Goal: Navigation & Orientation: Find specific page/section

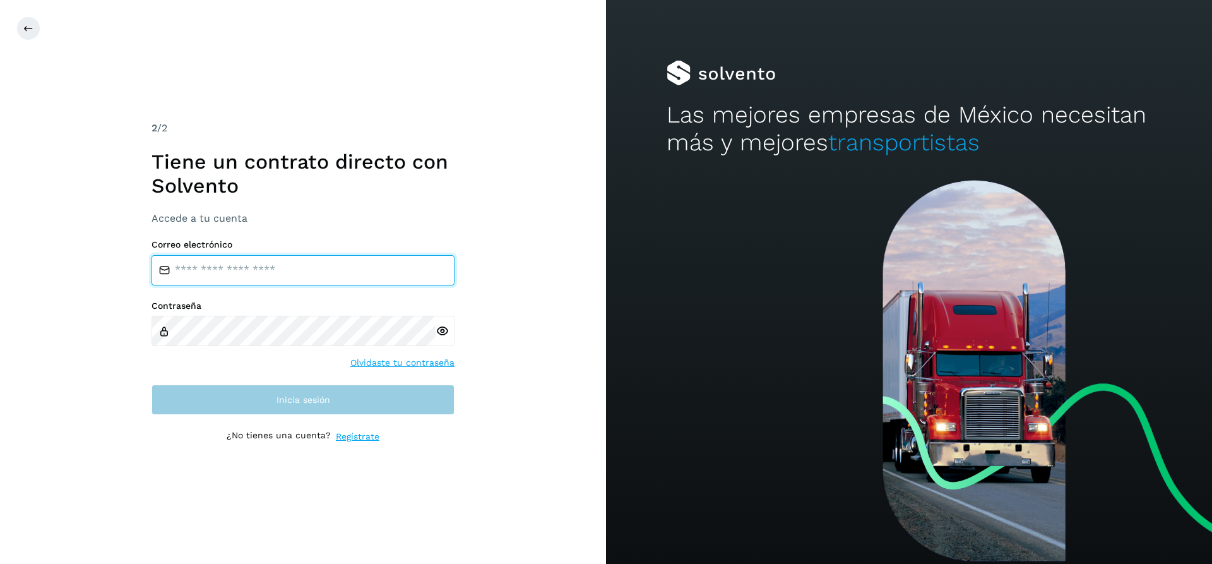
type input "**********"
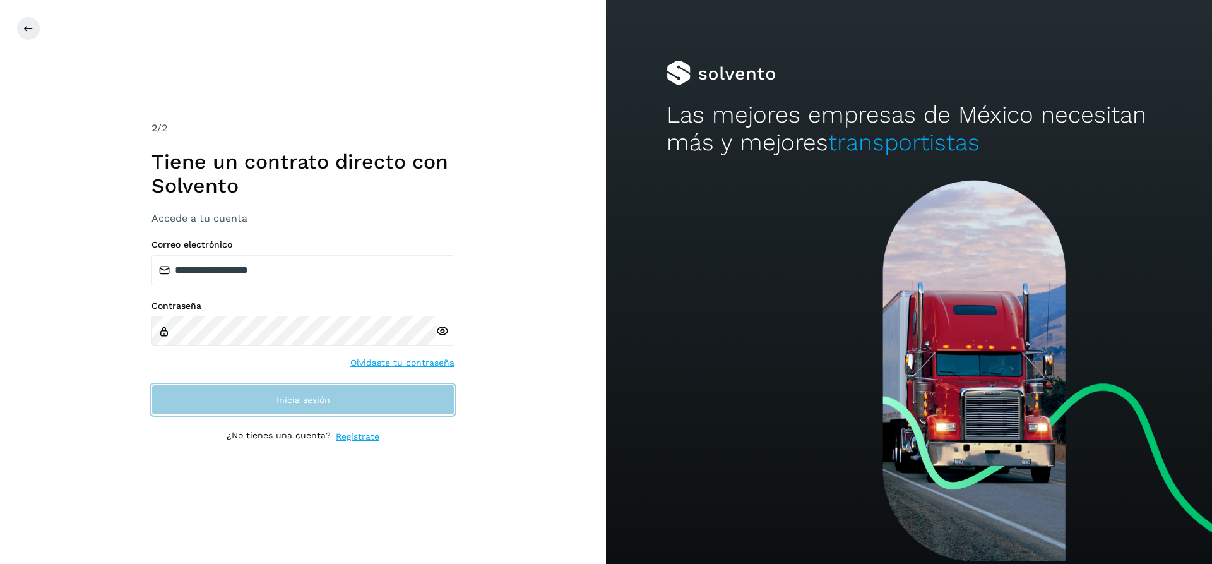
click at [343, 400] on button "Inicia sesión" at bounding box center [303, 399] width 303 height 30
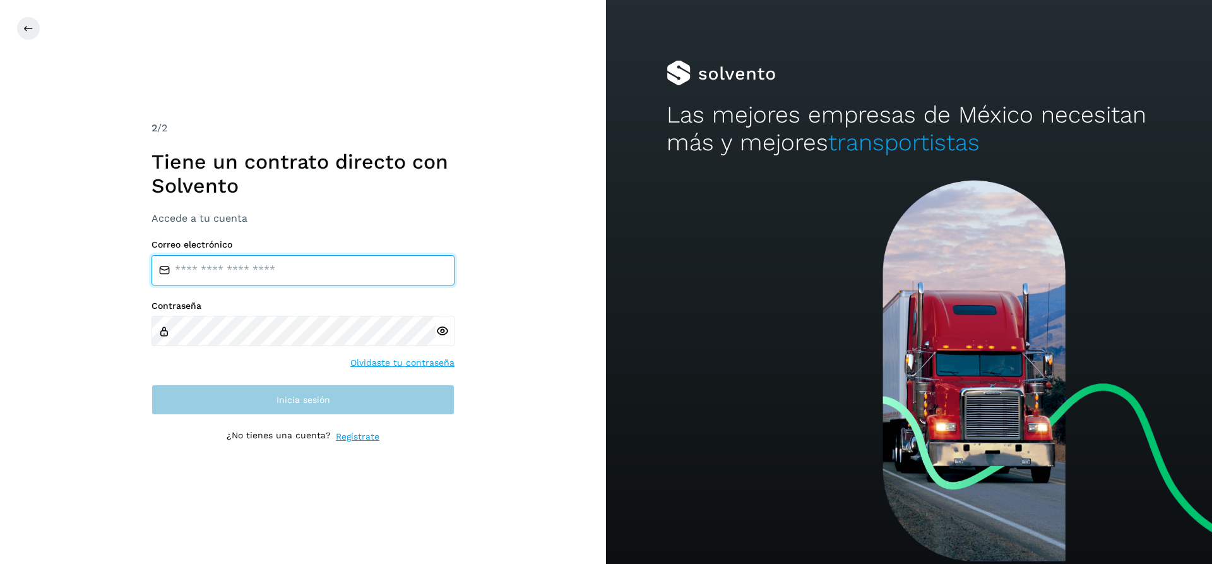
type input "**********"
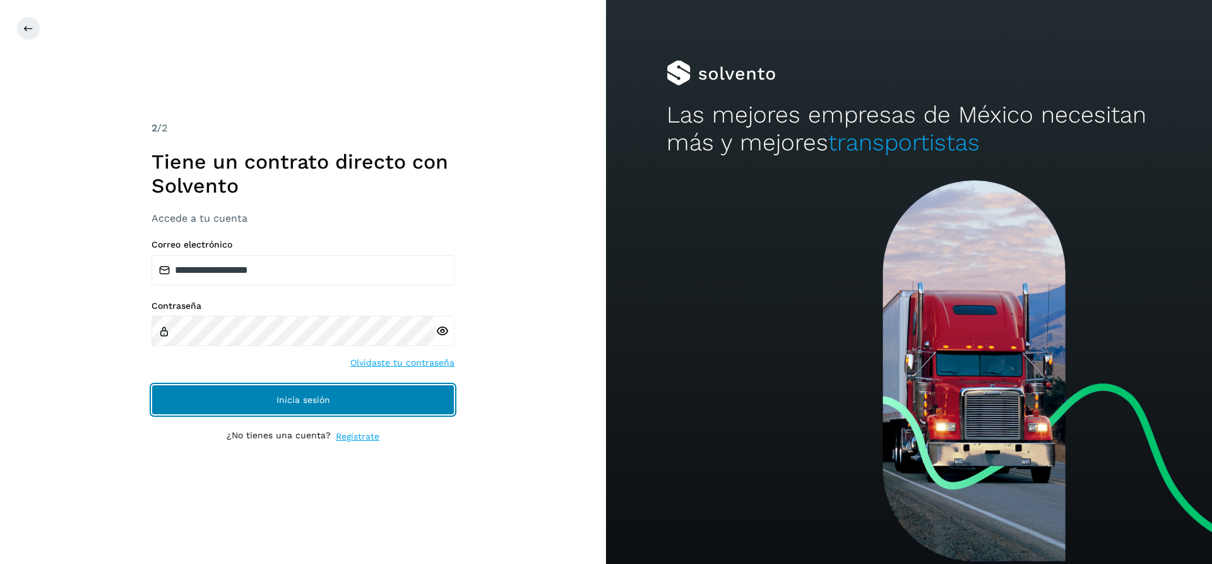
click at [351, 397] on button "Inicia sesión" at bounding box center [303, 399] width 303 height 30
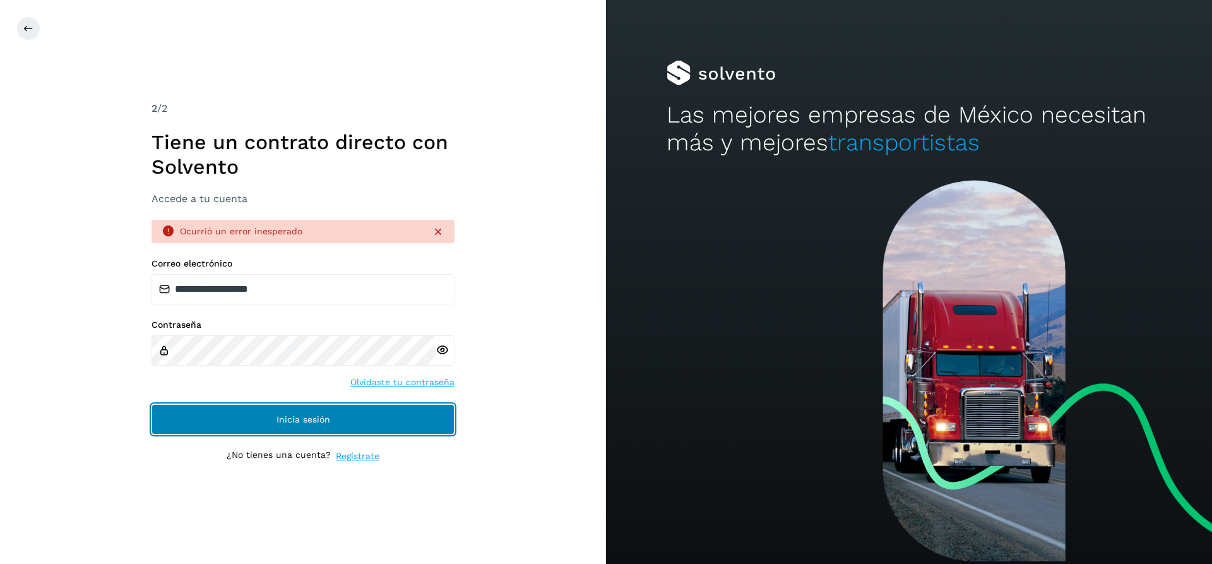
click at [315, 419] on span "Inicia sesión" at bounding box center [304, 419] width 54 height 9
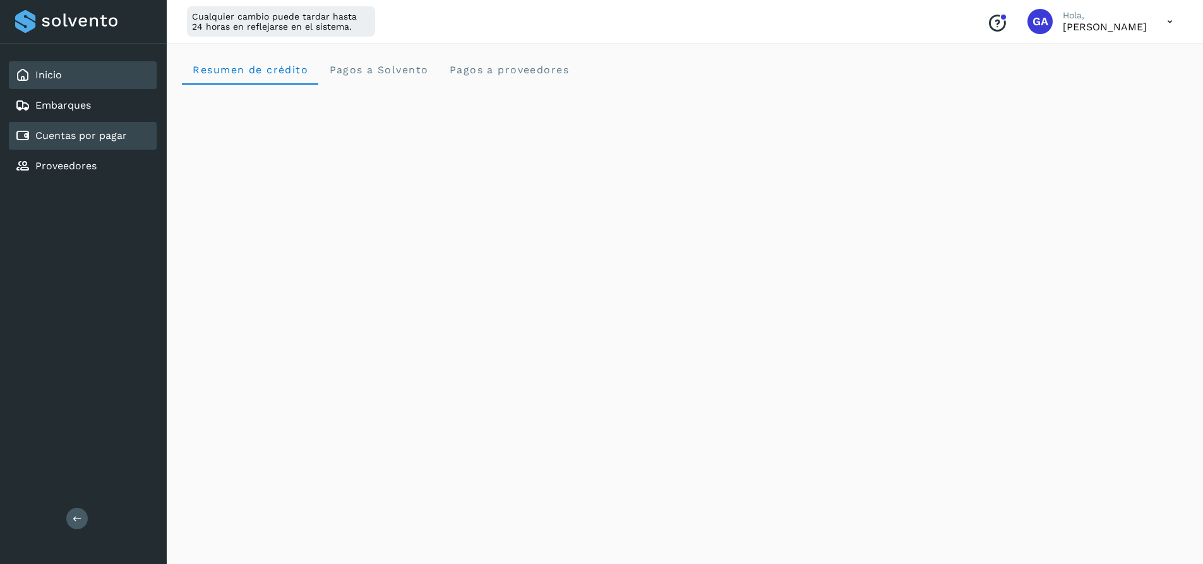
click at [95, 148] on div "Cuentas por pagar" at bounding box center [83, 136] width 148 height 28
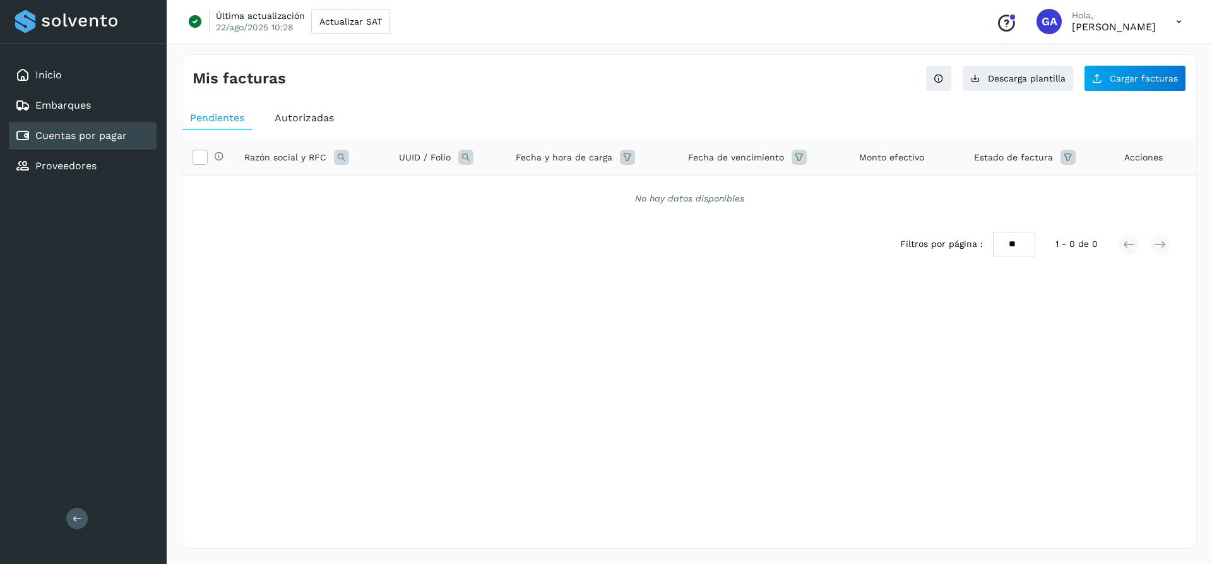
click at [102, 147] on div "Cuentas por pagar" at bounding box center [83, 136] width 148 height 28
click at [90, 162] on link "Proveedores" at bounding box center [65, 166] width 61 height 12
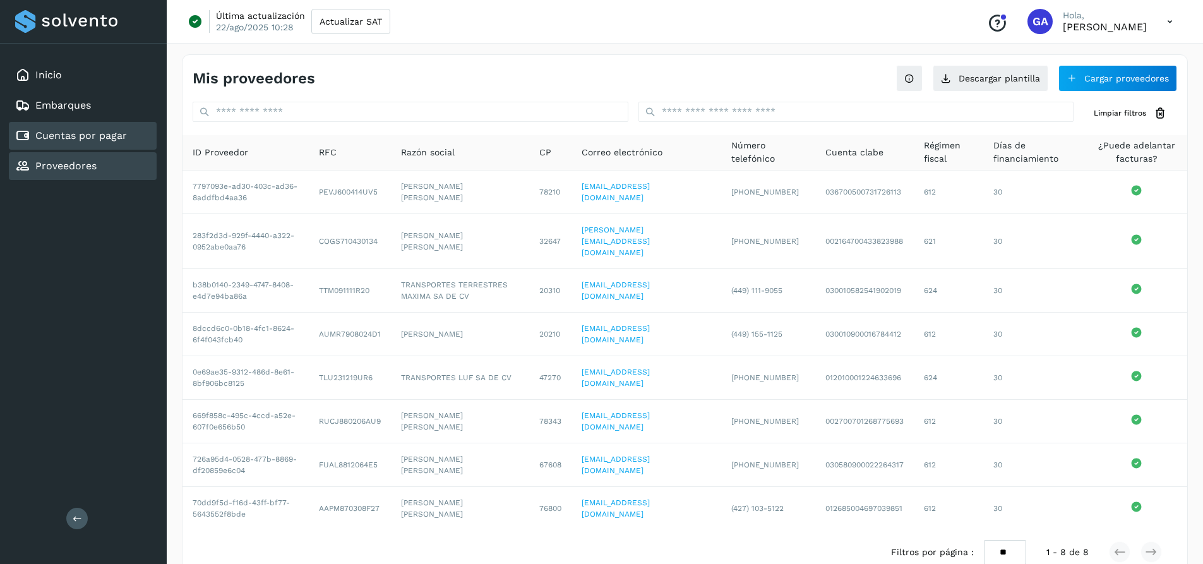
click at [97, 130] on link "Cuentas por pagar" at bounding box center [81, 135] width 92 height 12
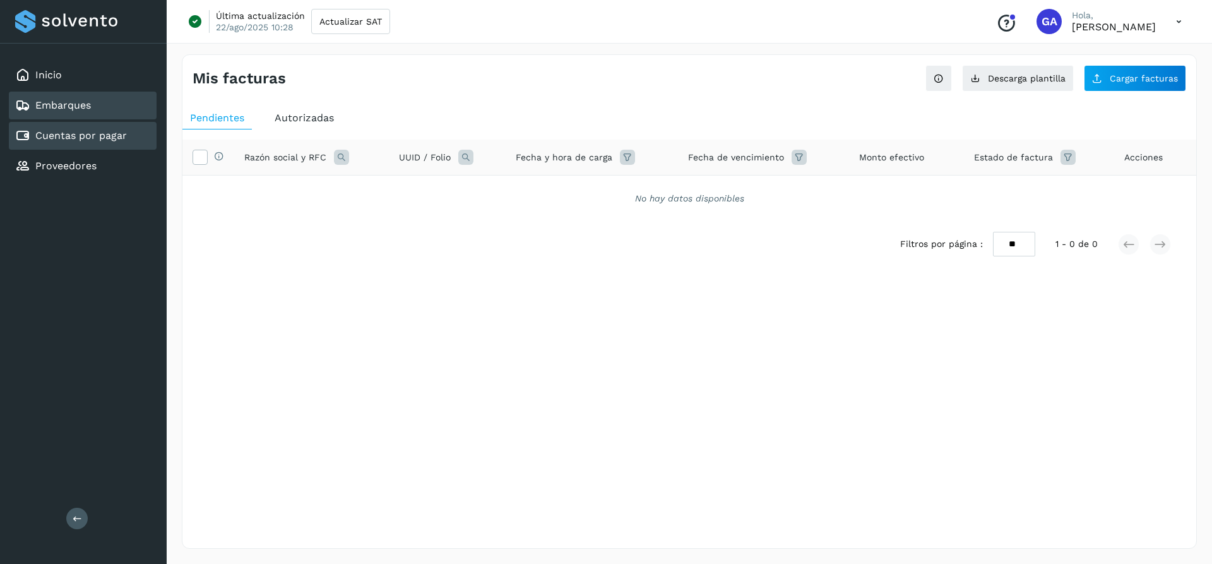
click at [87, 108] on link "Embarques" at bounding box center [63, 105] width 56 height 12
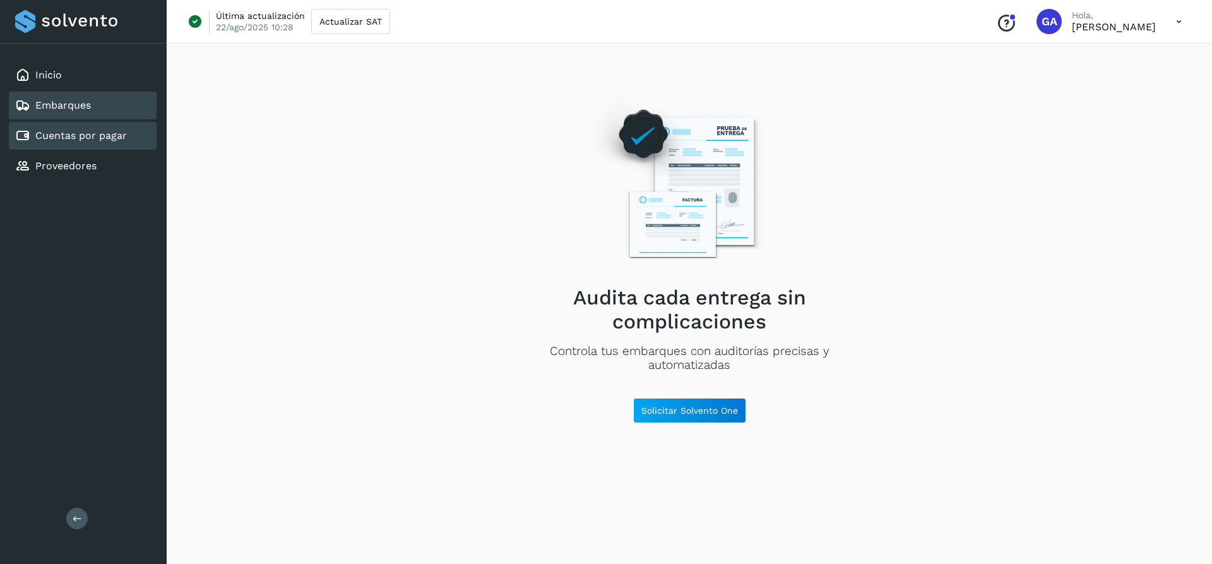
click at [87, 133] on link "Cuentas por pagar" at bounding box center [81, 135] width 92 height 12
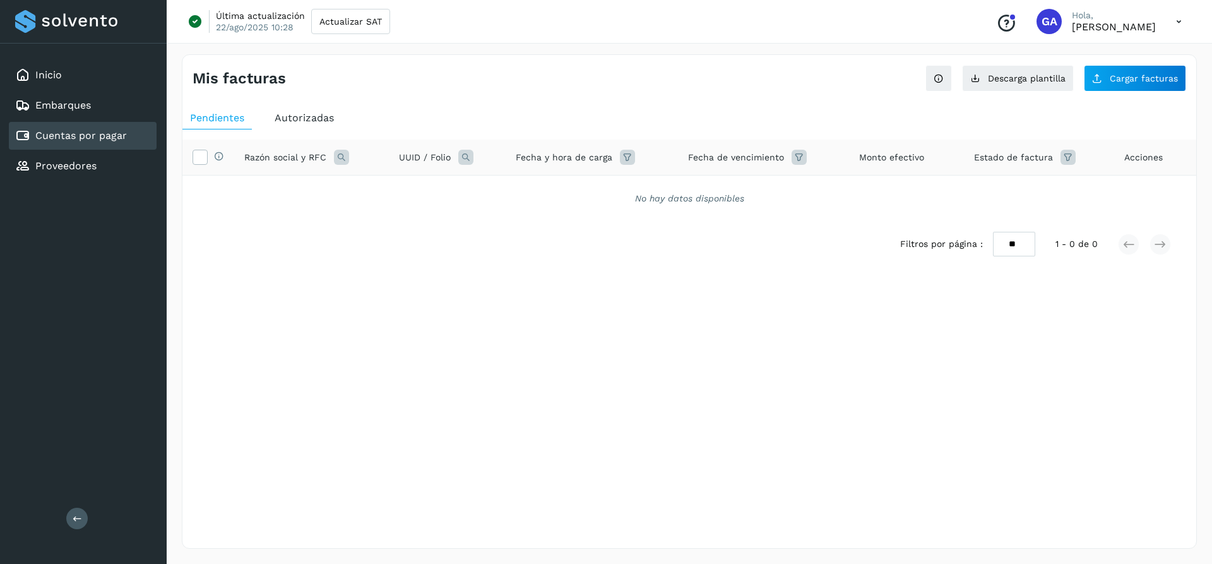
click at [101, 140] on link "Cuentas por pagar" at bounding box center [81, 135] width 92 height 12
click at [88, 162] on link "Proveedores" at bounding box center [65, 166] width 61 height 12
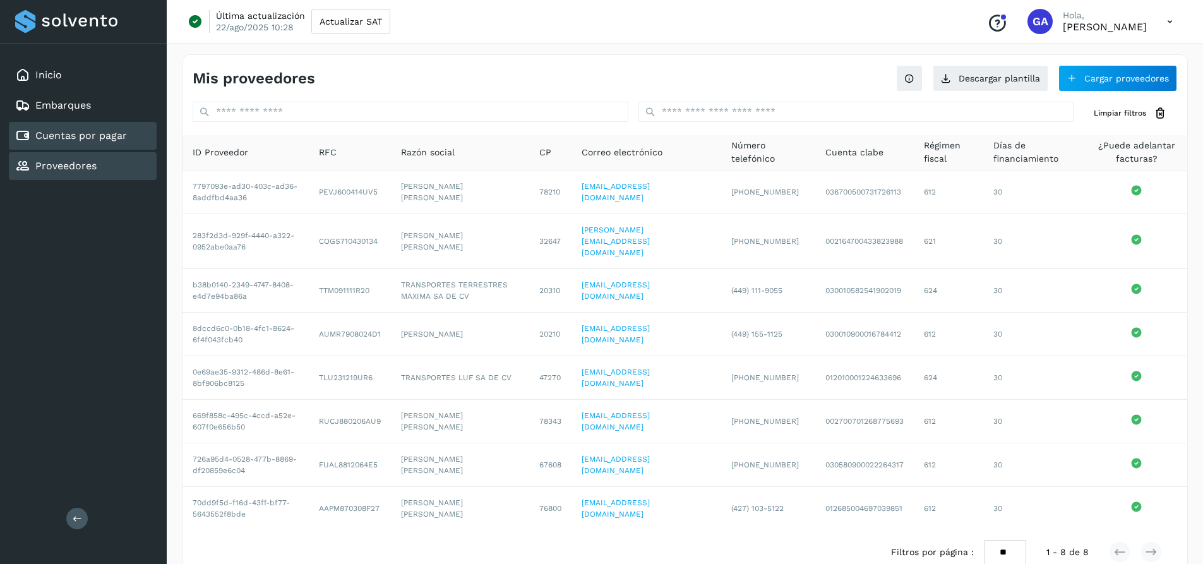
click at [116, 134] on link "Cuentas por pagar" at bounding box center [81, 135] width 92 height 12
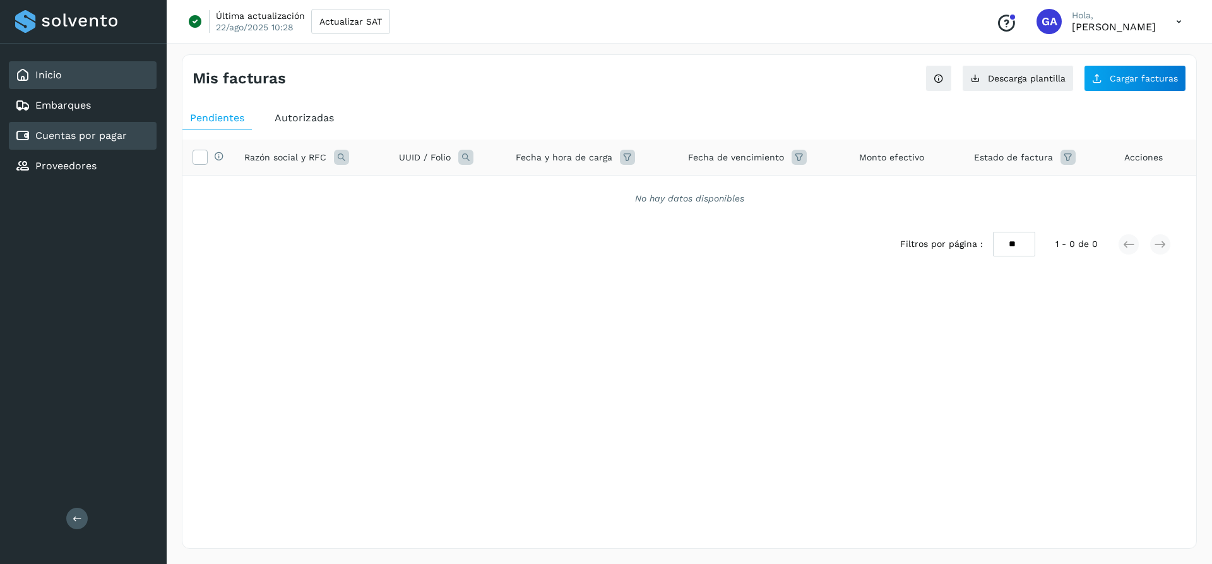
click at [56, 74] on link "Inicio" at bounding box center [48, 75] width 27 height 12
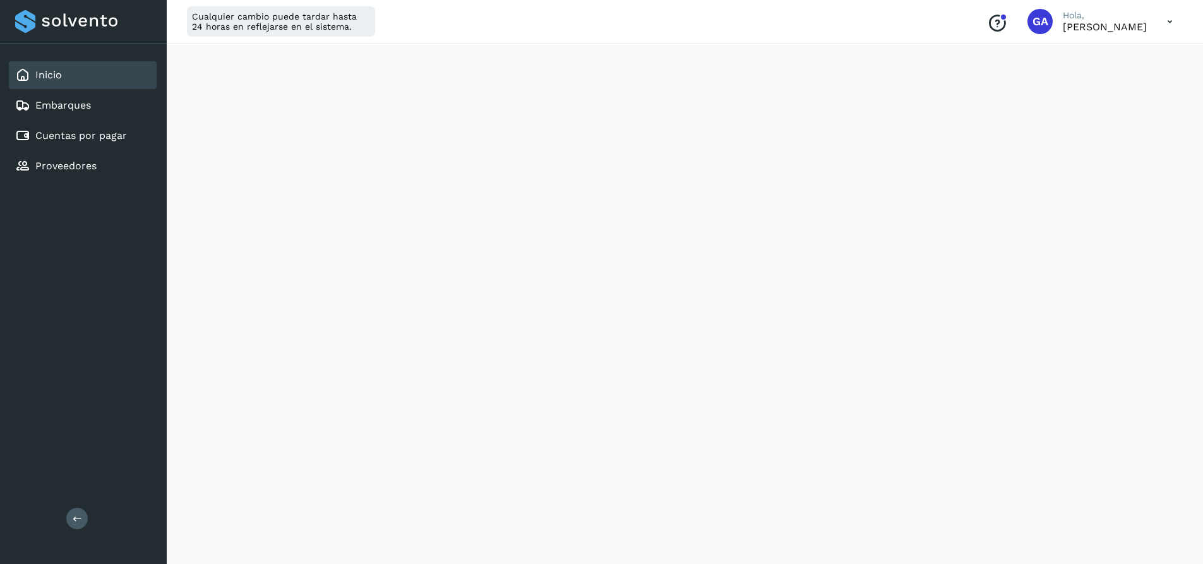
scroll to position [126, 0]
